Goal: Task Accomplishment & Management: Complete application form

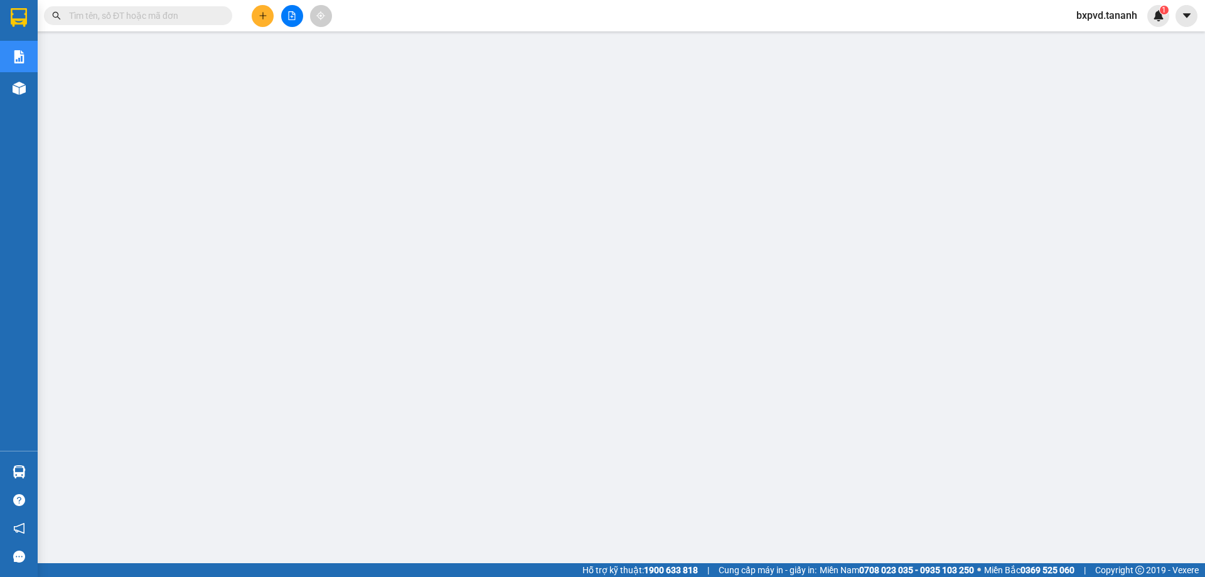
click at [1102, 14] on span "bxpvd.tananh" at bounding box center [1106, 16] width 81 height 16
click at [1087, 36] on span "Đăng xuất" at bounding box center [1112, 39] width 55 height 14
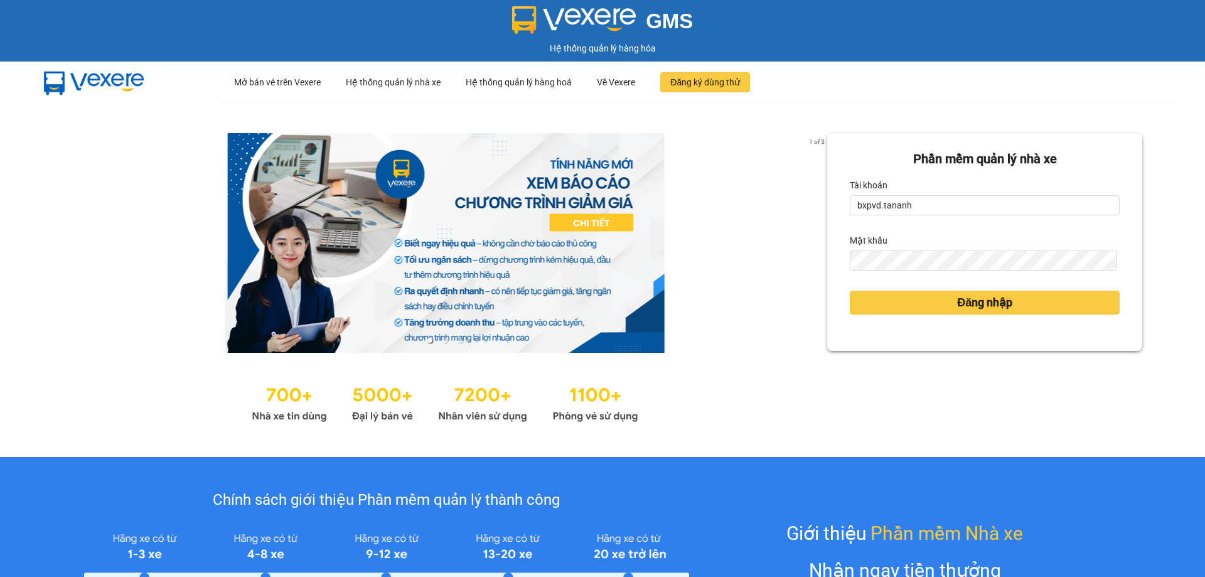
click at [902, 190] on div "Tài khoản" at bounding box center [985, 185] width 270 height 20
click at [919, 198] on input "bxpvd.tananh" at bounding box center [985, 205] width 270 height 20
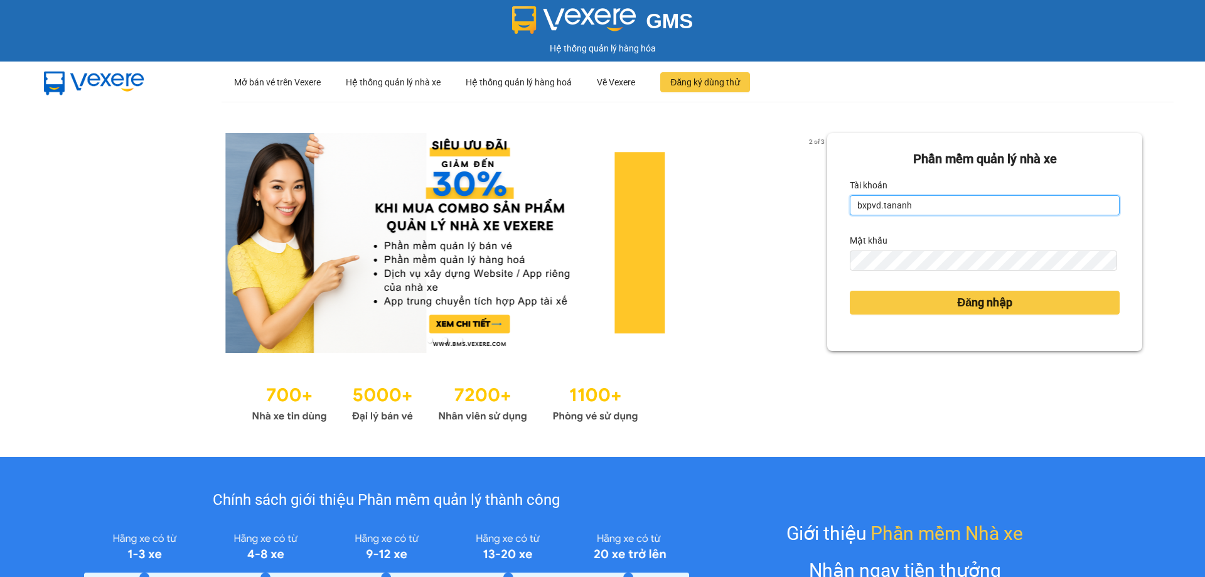
type input "vpkt.tananh"
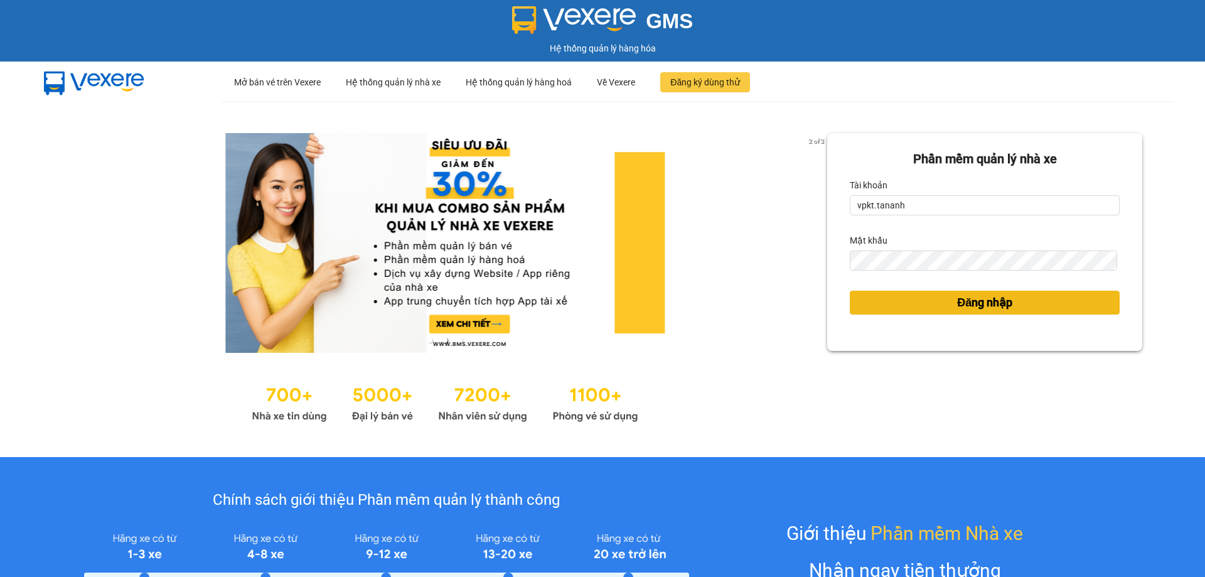
click at [940, 301] on button "Đăng nhập" at bounding box center [985, 303] width 270 height 24
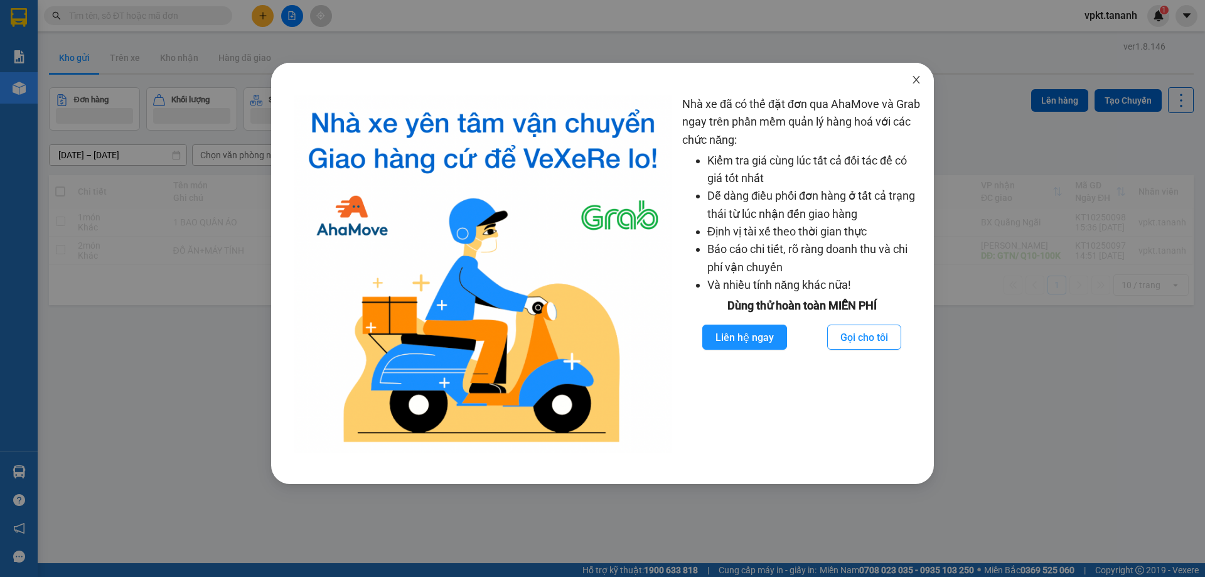
click at [911, 80] on icon "close" at bounding box center [916, 80] width 10 height 10
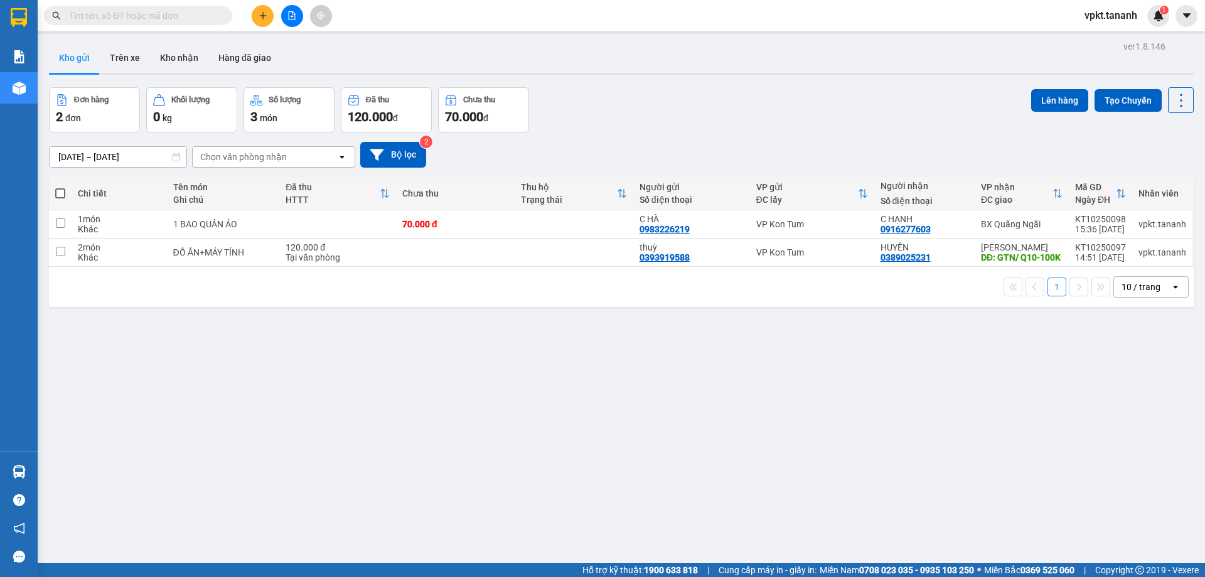
drag, startPoint x: 268, startPoint y: 16, endPoint x: 274, endPoint y: 23, distance: 9.4
click at [269, 16] on button at bounding box center [263, 16] width 22 height 22
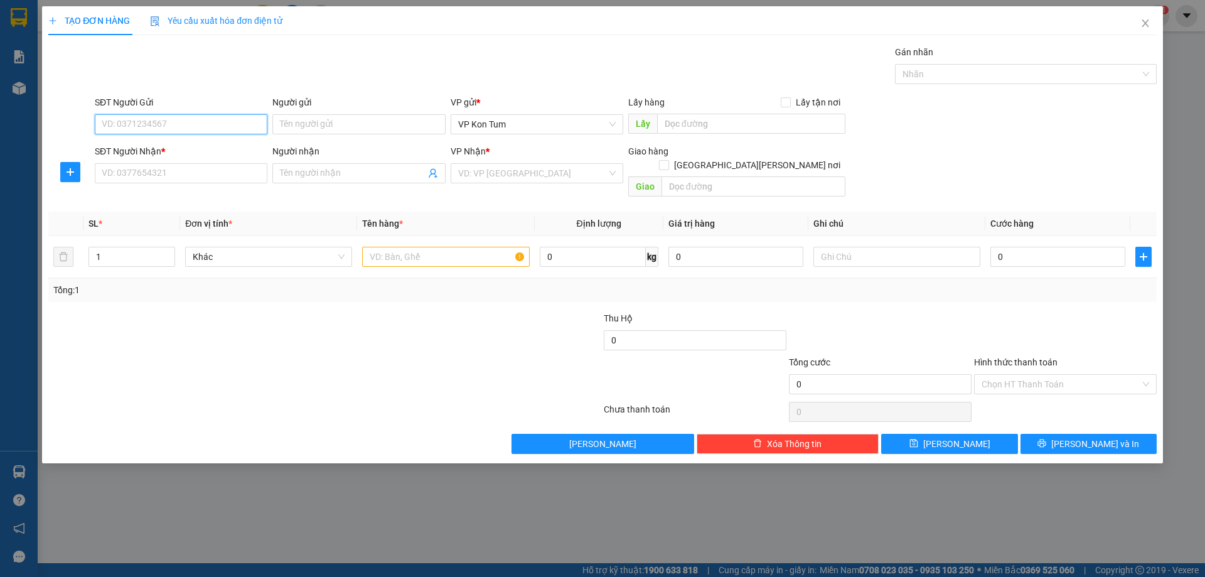
click at [171, 119] on input "SĐT Người Gửi" at bounding box center [181, 124] width 173 height 20
type input "0935184179"
click at [169, 147] on div "0935184179 - DIỄM" at bounding box center [181, 149] width 158 height 14
type input "DIỄM"
type input "0903621256"
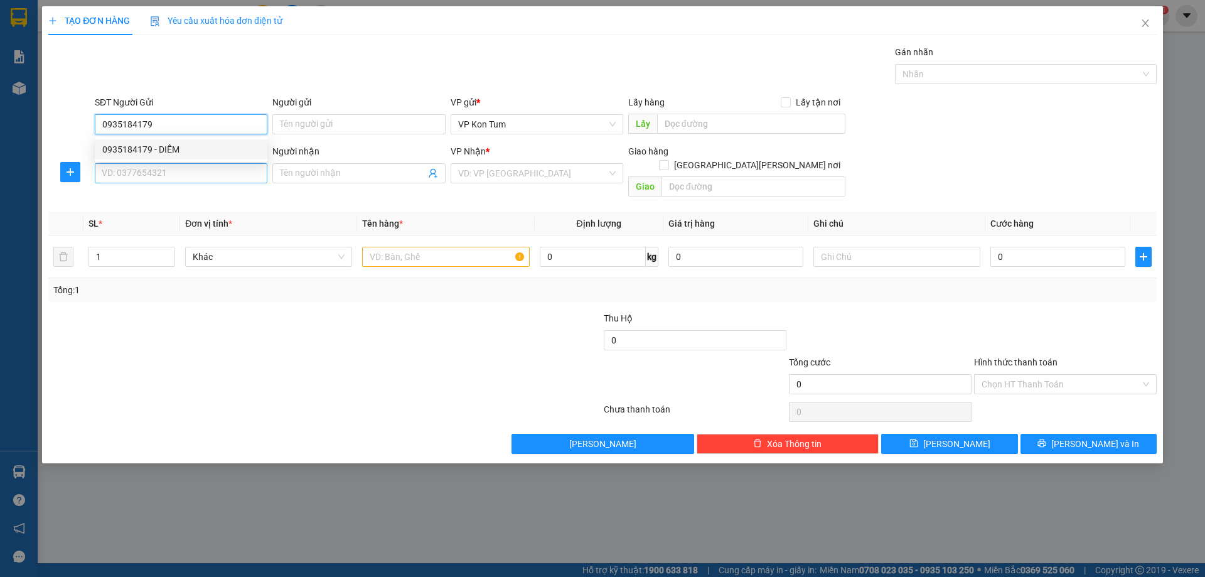
type input "[PERSON_NAME]"
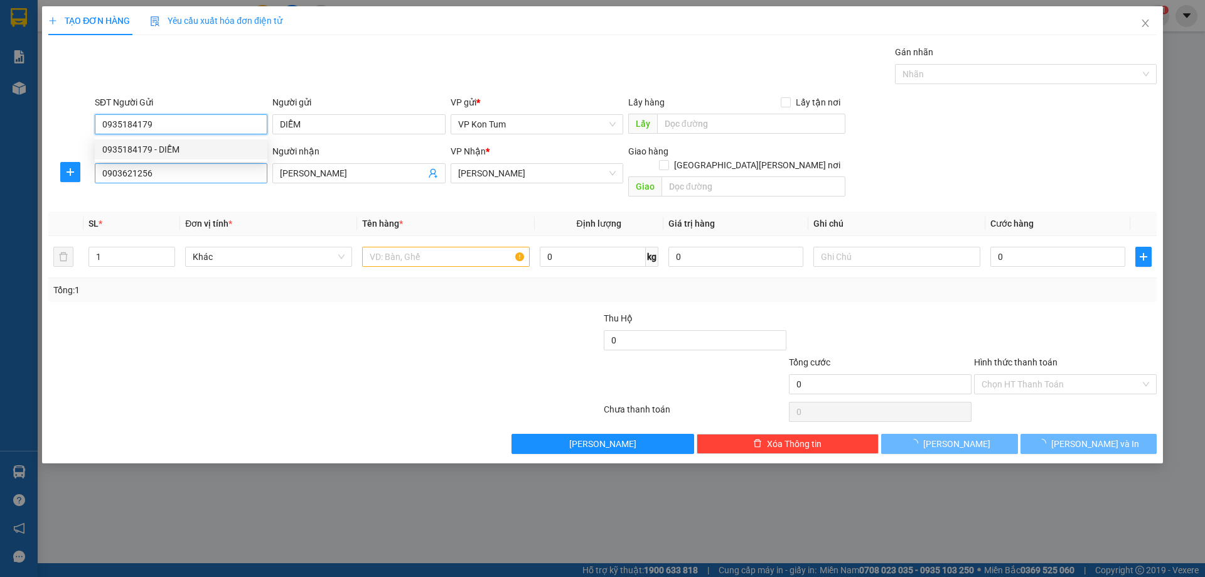
type input "30.000"
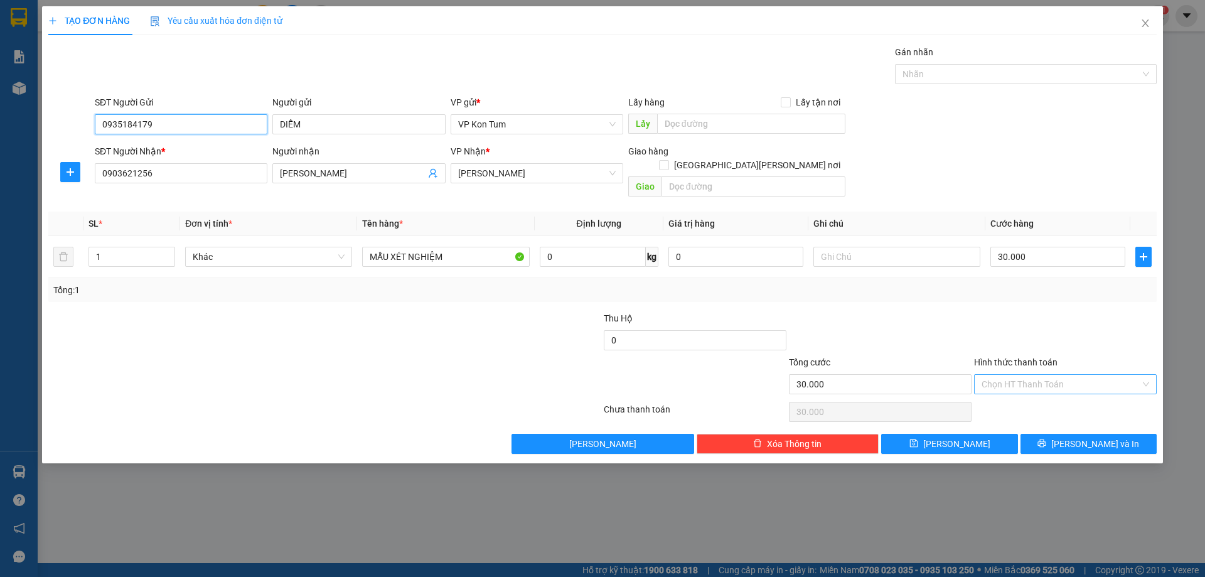
type input "0935184179"
click at [1054, 375] on input "Hình thức thanh toán" at bounding box center [1060, 384] width 159 height 19
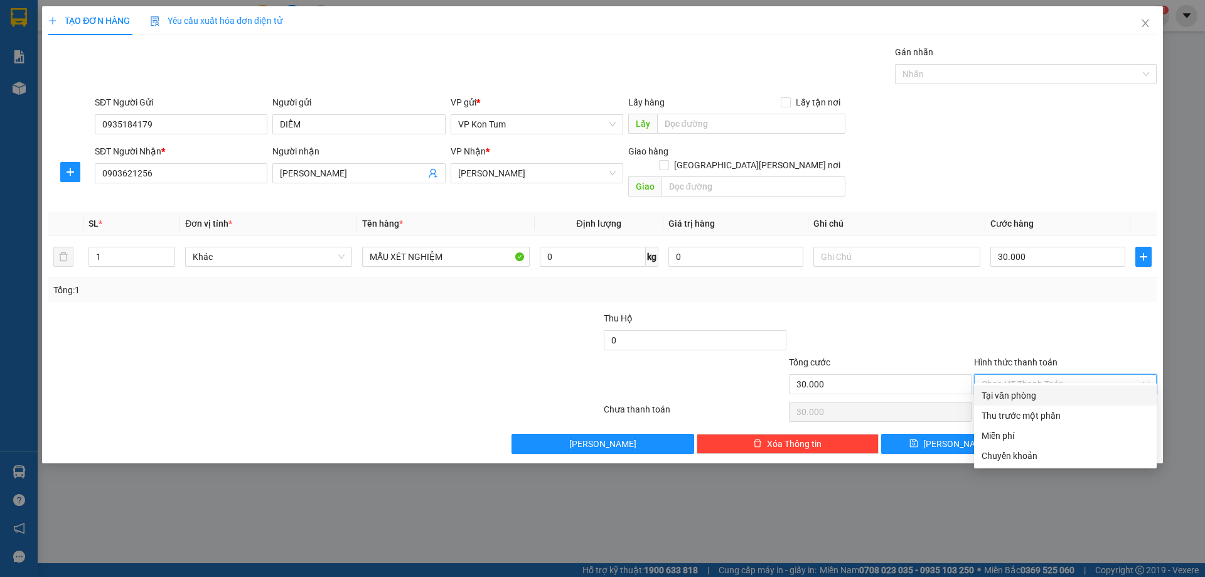
drag, startPoint x: 1052, startPoint y: 390, endPoint x: 1038, endPoint y: 404, distance: 19.1
click at [1045, 392] on div "Tại văn phòng" at bounding box center [1065, 395] width 168 height 14
type input "0"
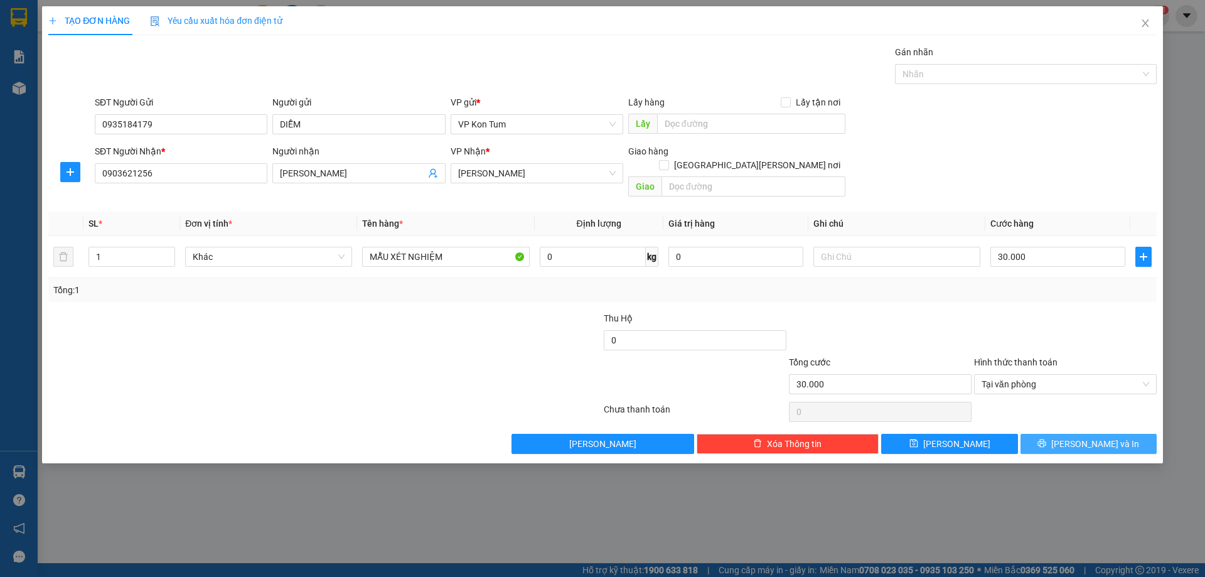
click at [1088, 437] on span "[PERSON_NAME] và In" at bounding box center [1095, 444] width 88 height 14
